Goal: Task Accomplishment & Management: Complete application form

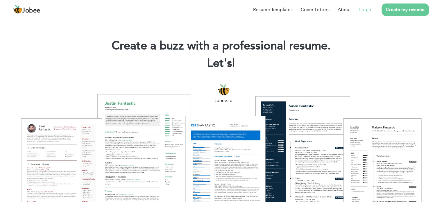
click at [367, 13] on li "Login" at bounding box center [361, 9] width 20 height 15
click at [365, 10] on link "Login" at bounding box center [365, 9] width 12 height 7
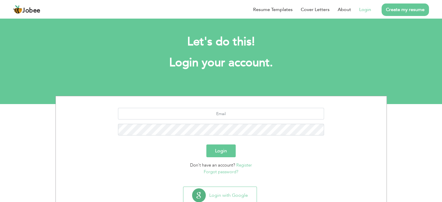
click at [220, 120] on div at bounding box center [221, 124] width 322 height 32
click at [221, 117] on input "text" at bounding box center [221, 114] width 206 height 12
type input "[EMAIL_ADDRESS][DOMAIN_NAME]"
click at [216, 152] on button "Login" at bounding box center [220, 151] width 29 height 13
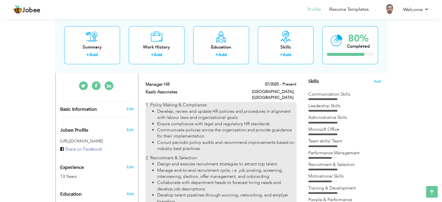
click at [235, 121] on li "Ensure compliance with legal and regulatory HR standards." at bounding box center [226, 124] width 139 height 6
type input "Manager HR"
type input "Kasib Associates"
type input "07/2025"
type input "Pakistan"
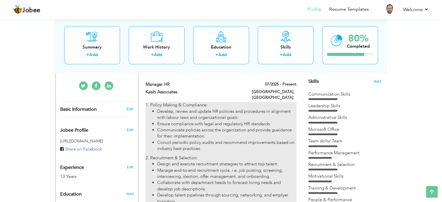
type input "Islamabad"
checkbox input "true"
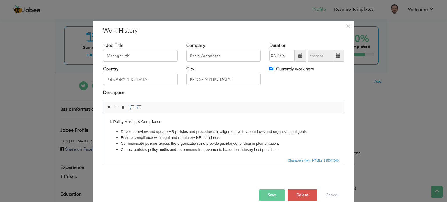
click at [132, 131] on li "Develep, review and update HR policies and procedures in alignment with labour …" at bounding box center [223, 132] width 205 height 6
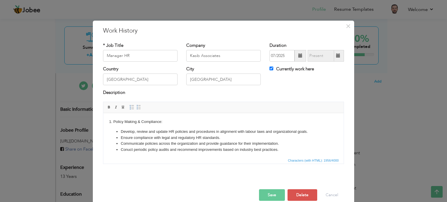
click at [226, 144] on li "Communicate policies across the organization and provide guaidance for their im…" at bounding box center [223, 143] width 205 height 6
click at [127, 149] on li "Conuct periodic policy audits and recommend improvements based on industry best…" at bounding box center [223, 150] width 205 height 6
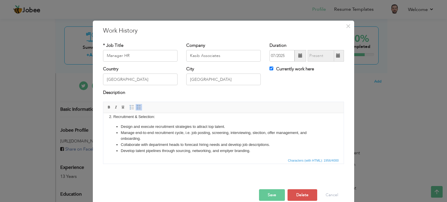
scroll to position [29, 0]
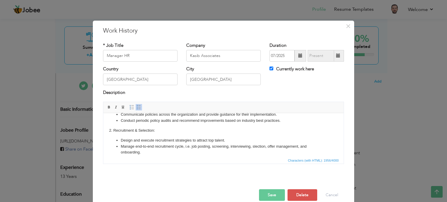
click at [254, 145] on li "Manage end-to-end recruitment cycle, i.e. job posting, screening, interviewing,…" at bounding box center [223, 149] width 205 height 12
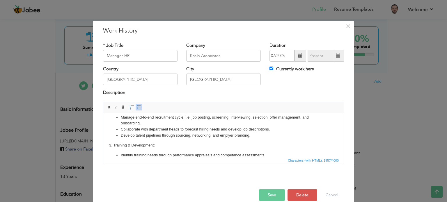
click at [228, 135] on li "Develop talent pipelines through sourcing, networking, and emplyer branding." at bounding box center [223, 135] width 205 height 6
click at [235, 155] on li "Identify training needs through performance appraisals and competance assessmen…" at bounding box center [223, 155] width 205 height 6
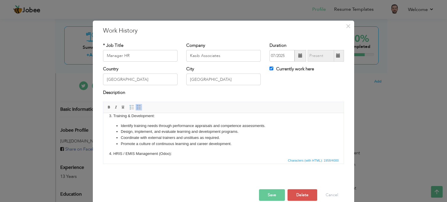
scroll to position [88, 0]
click at [186, 137] on li "Coordinate with external trainers and unstitues as required." at bounding box center [223, 137] width 205 height 6
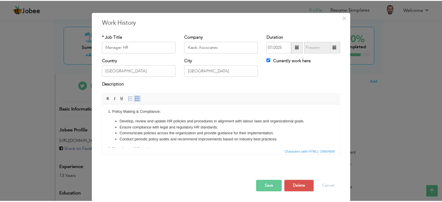
scroll to position [0, 0]
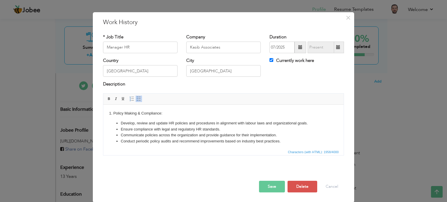
click at [147, 111] on body "1. Policy Making & Compliance: Develo p, review and update HR policies and proc…" at bounding box center [223, 202] width 229 height 185
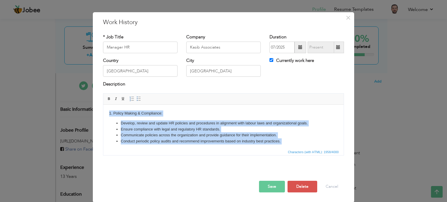
copy body "1. Policy Making & Compliance: Develo p, review and update HR policies and proc…"
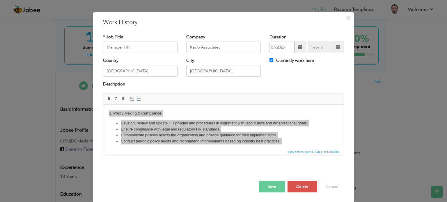
click at [273, 183] on button "Save" at bounding box center [272, 187] width 26 height 12
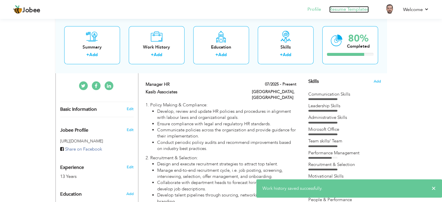
click at [353, 8] on link "Resume Templates" at bounding box center [350, 9] width 40 height 7
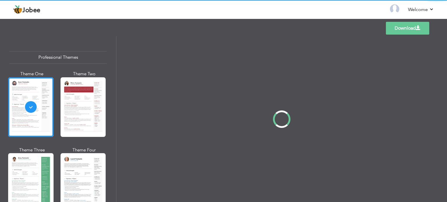
click at [91, 167] on div "Professional Themes Theme One Theme Two Theme Three Theme Four" at bounding box center [223, 119] width 447 height 166
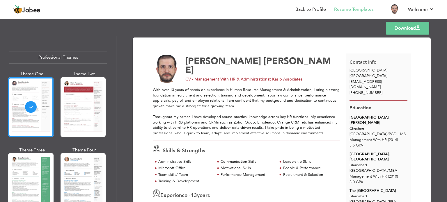
click at [418, 26] on span at bounding box center [418, 28] width 5 height 5
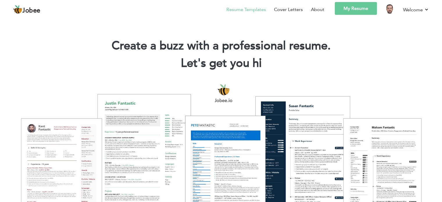
click at [251, 11] on link "Resume Templates" at bounding box center [247, 9] width 40 height 7
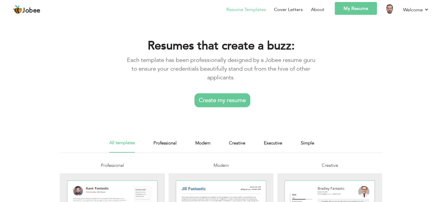
click at [353, 6] on link "My Resume" at bounding box center [356, 8] width 42 height 13
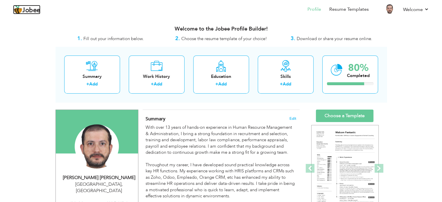
click at [27, 10] on span "Jobee" at bounding box center [31, 10] width 18 height 6
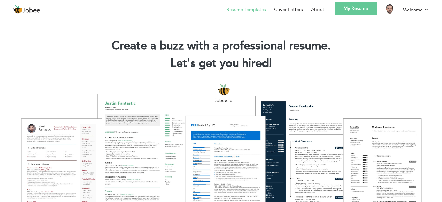
click at [250, 10] on link "Resume Templates" at bounding box center [247, 9] width 40 height 7
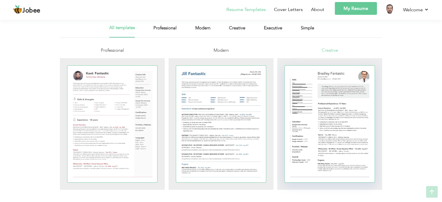
scroll to position [116, 0]
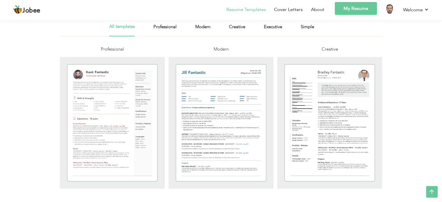
click at [367, 10] on link "My Resume" at bounding box center [356, 8] width 42 height 13
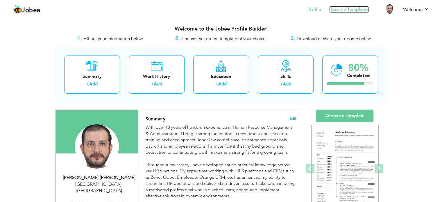
click at [349, 8] on link "Resume Templates" at bounding box center [350, 9] width 40 height 7
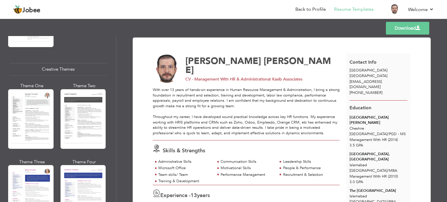
scroll to position [669, 0]
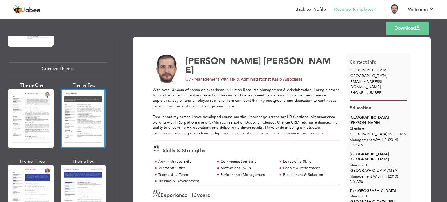
click at [87, 89] on div at bounding box center [82, 119] width 45 height 60
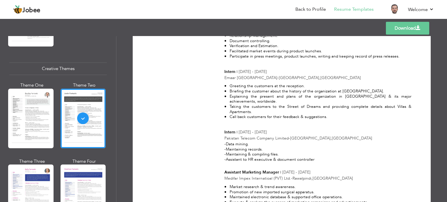
scroll to position [1187, 0]
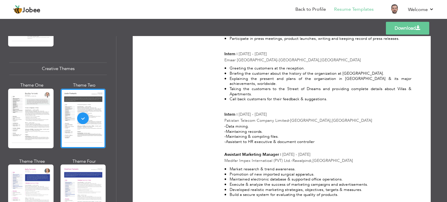
click at [403, 29] on link "Download" at bounding box center [407, 28] width 43 height 13
